Goal: Information Seeking & Learning: Learn about a topic

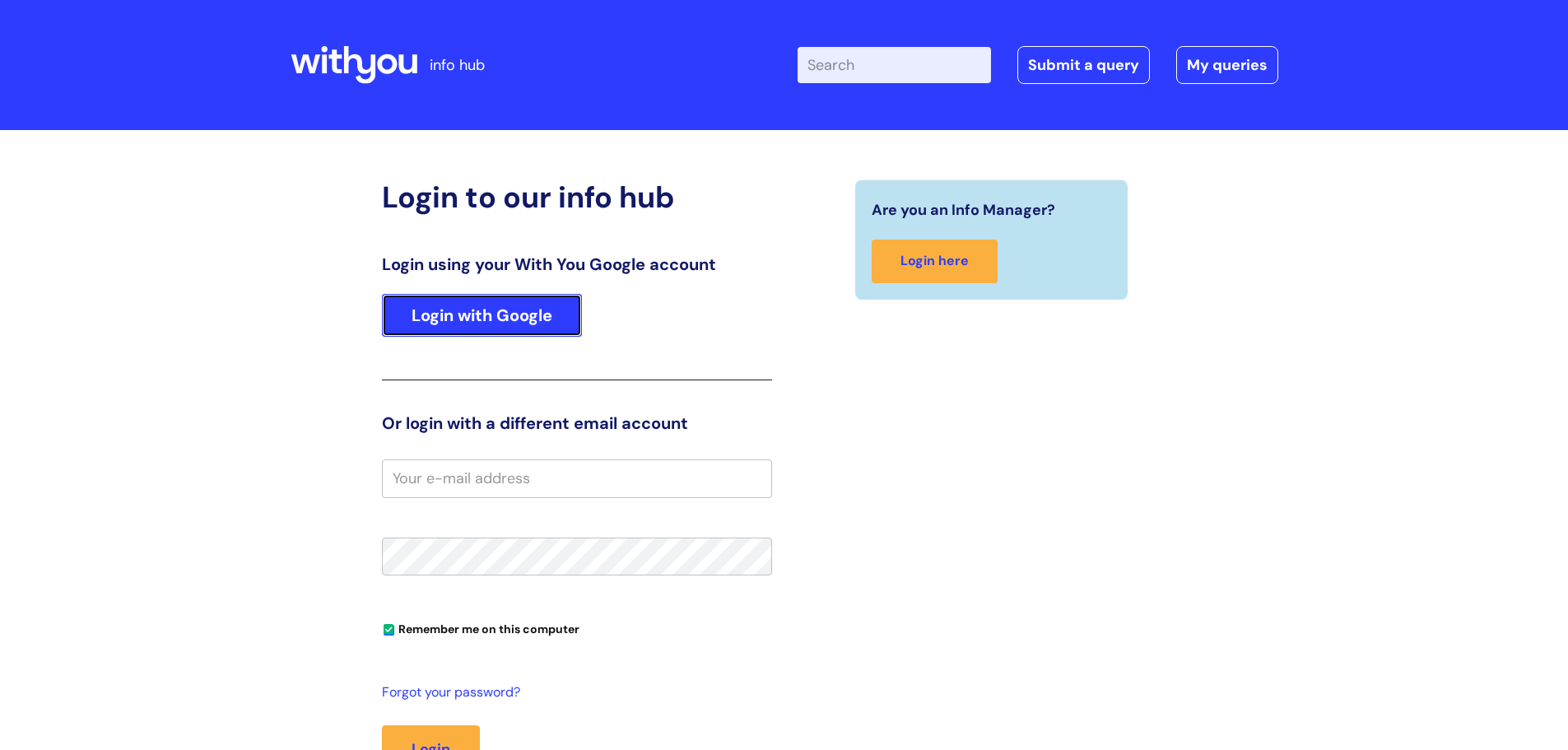
click at [489, 322] on link "Login with Google" at bounding box center [481, 315] width 200 height 42
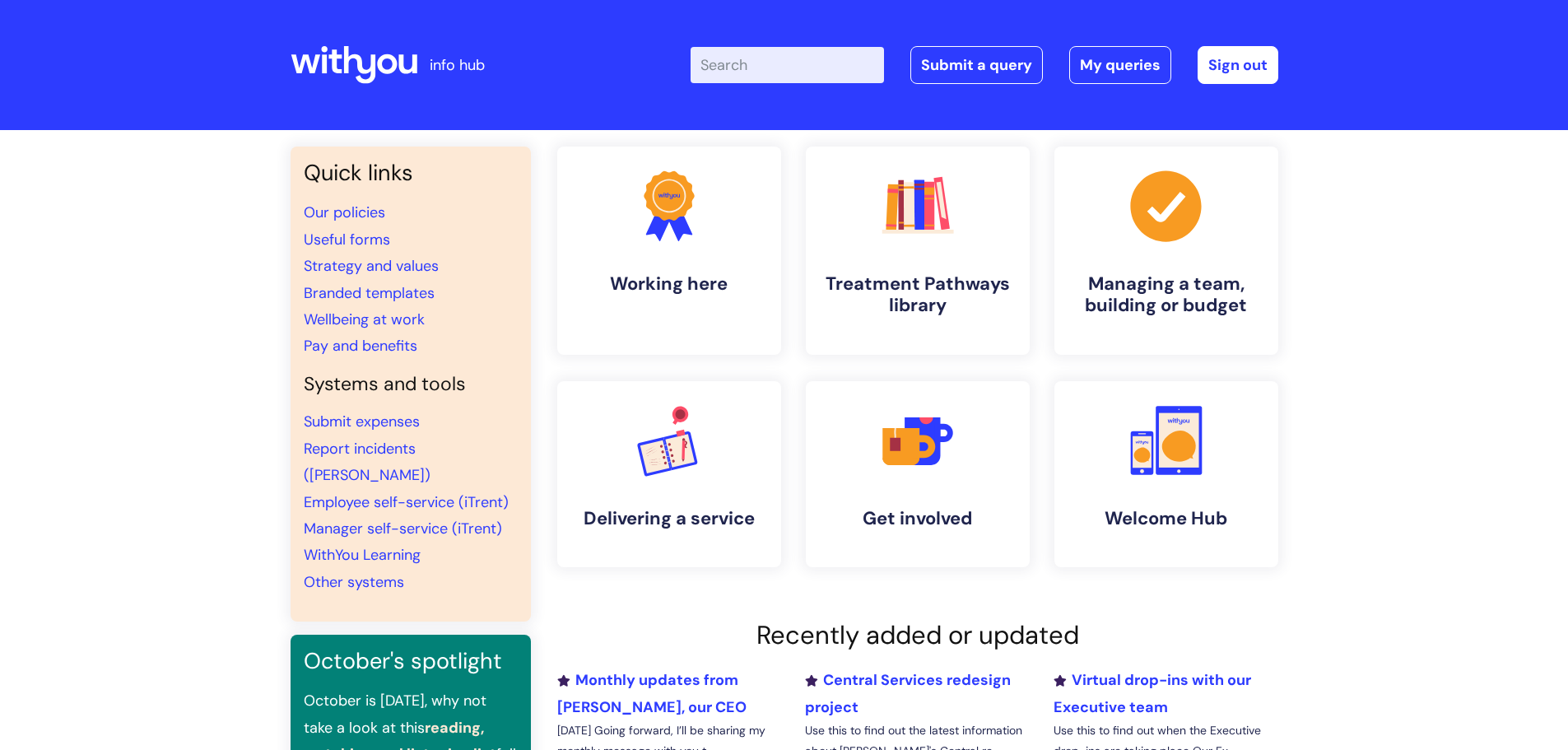
click at [843, 79] on input "Enter your search term here..." at bounding box center [788, 65] width 194 height 36
type input "DNA"
click button "Search" at bounding box center [0, 0] width 0 height 0
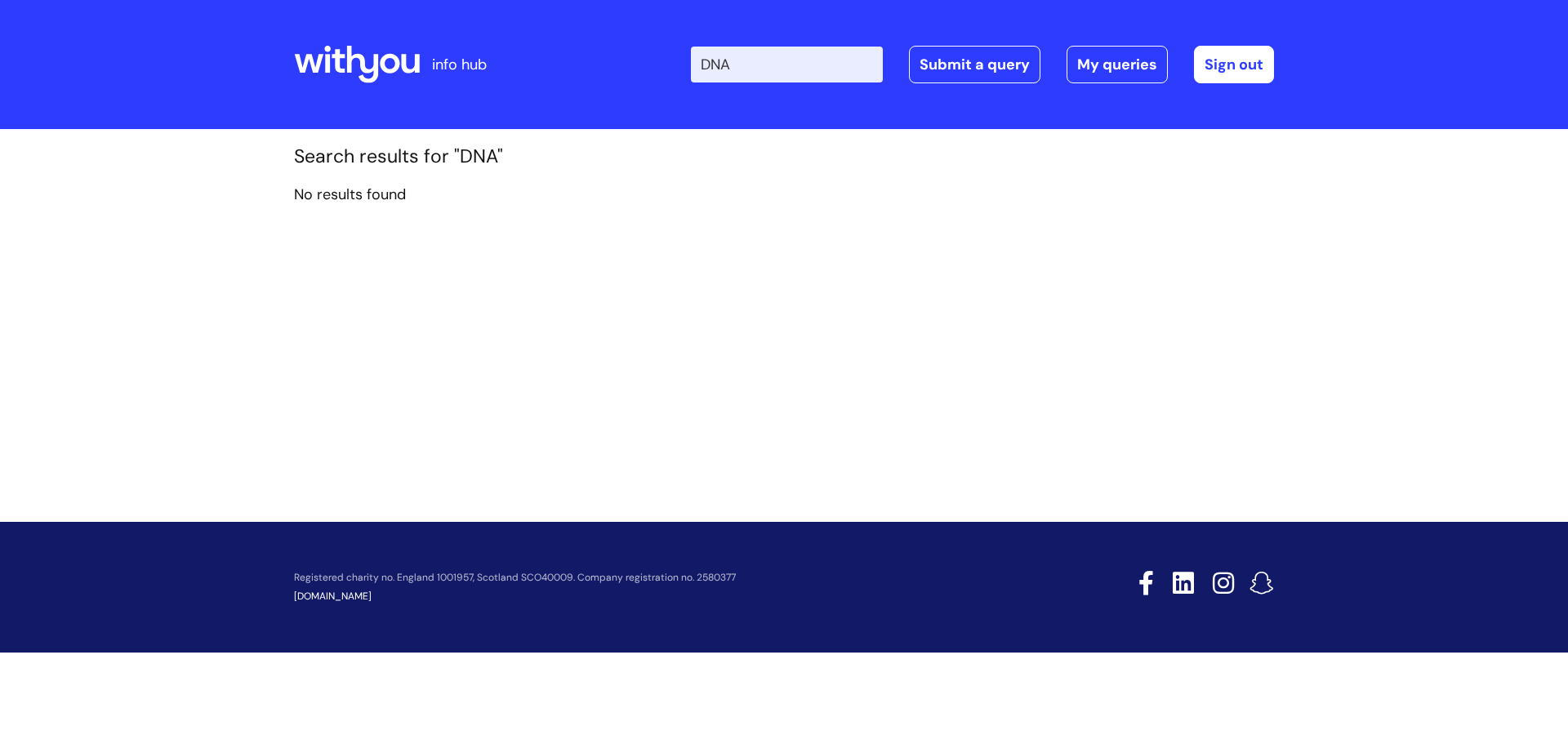
drag, startPoint x: 776, startPoint y: 71, endPoint x: 705, endPoint y: 77, distance: 71.3
click at [705, 77] on div "Enter your search term here... DNA Search Submit a query My queries Welcome Dea…" at bounding box center [905, 64] width 737 height 96
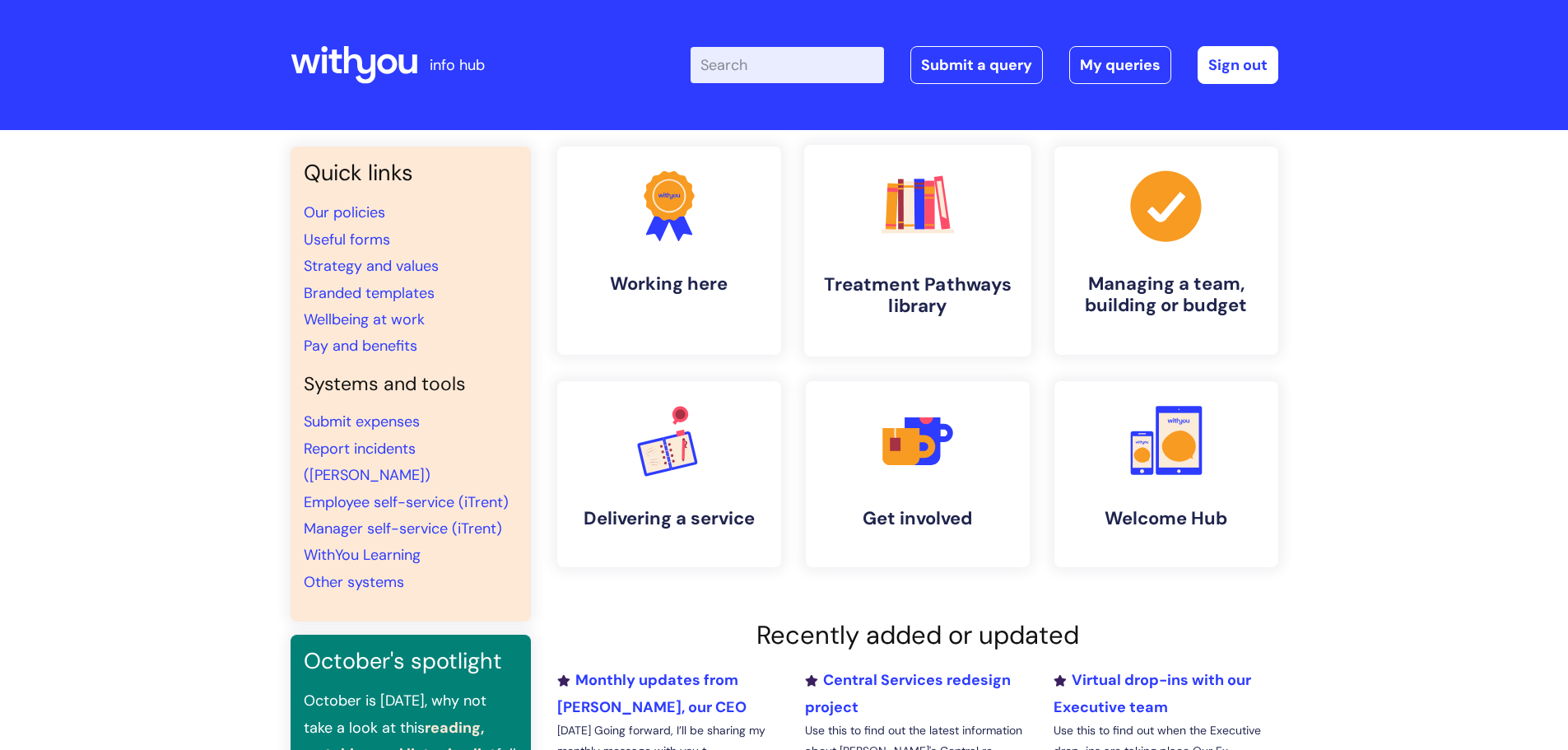
click at [932, 292] on h4 "Treatment Pathways library" at bounding box center [918, 295] width 201 height 44
click at [370, 205] on link "Our policies" at bounding box center [344, 211] width 81 height 19
